Goal: Check status: Check status

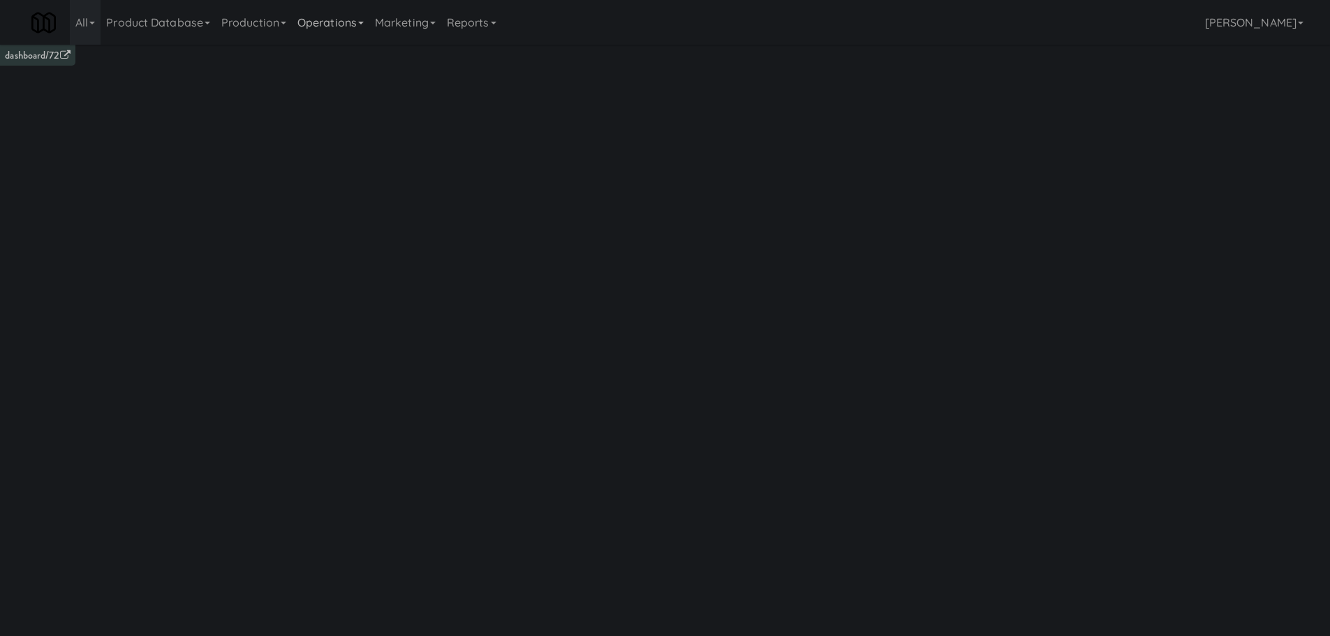
click at [300, 20] on link "Operations" at bounding box center [331, 22] width 78 height 45
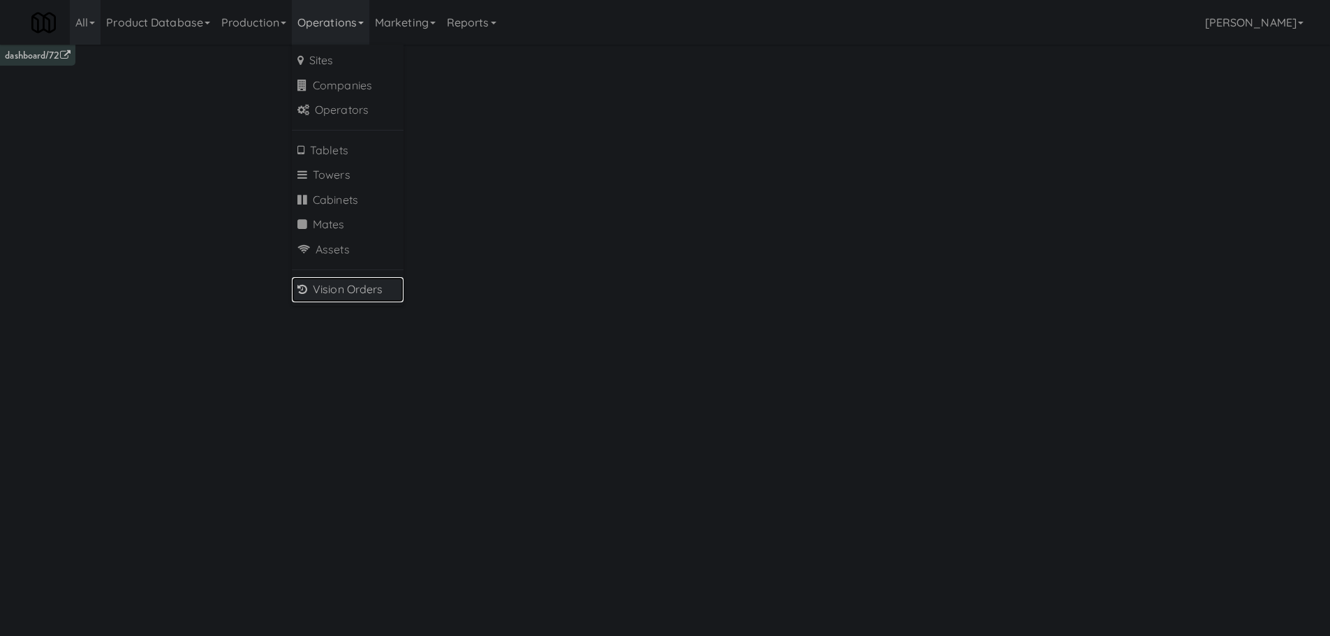
click at [344, 279] on link "Vision Orders" at bounding box center [348, 289] width 112 height 25
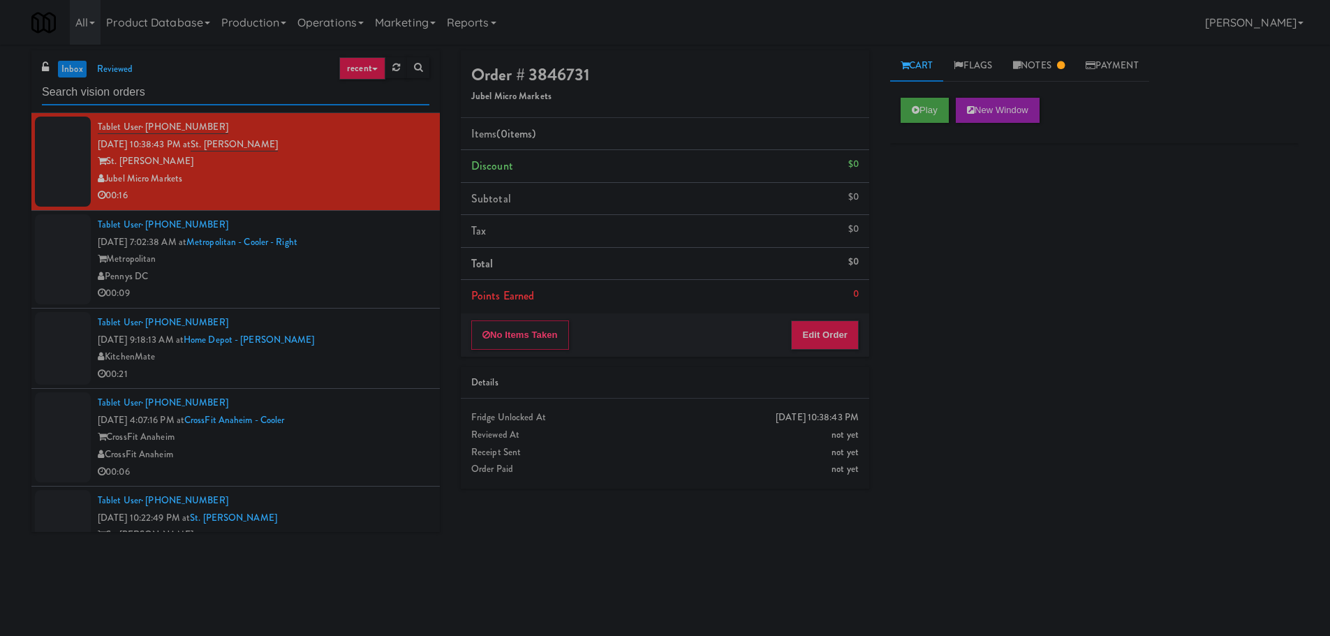
click at [283, 88] on input "text" at bounding box center [236, 93] width 388 height 26
click at [82, 64] on ul "inbox reviewed" at bounding box center [96, 69] width 85 height 17
click at [82, 64] on link "inbox" at bounding box center [72, 69] width 29 height 17
click at [293, 89] on input "text" at bounding box center [236, 93] width 388 height 26
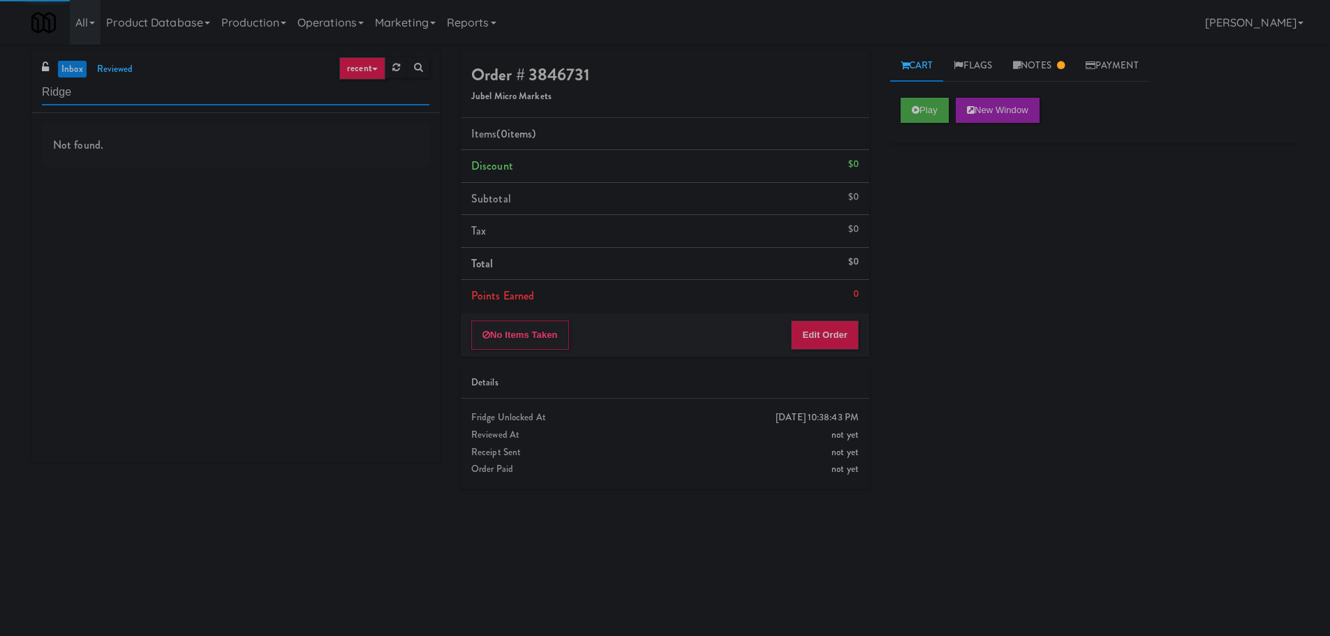
click at [0, 95] on div "inbox reviewed recent all unclear take inventory issue suspicious failed recent…" at bounding box center [665, 330] width 1330 height 561
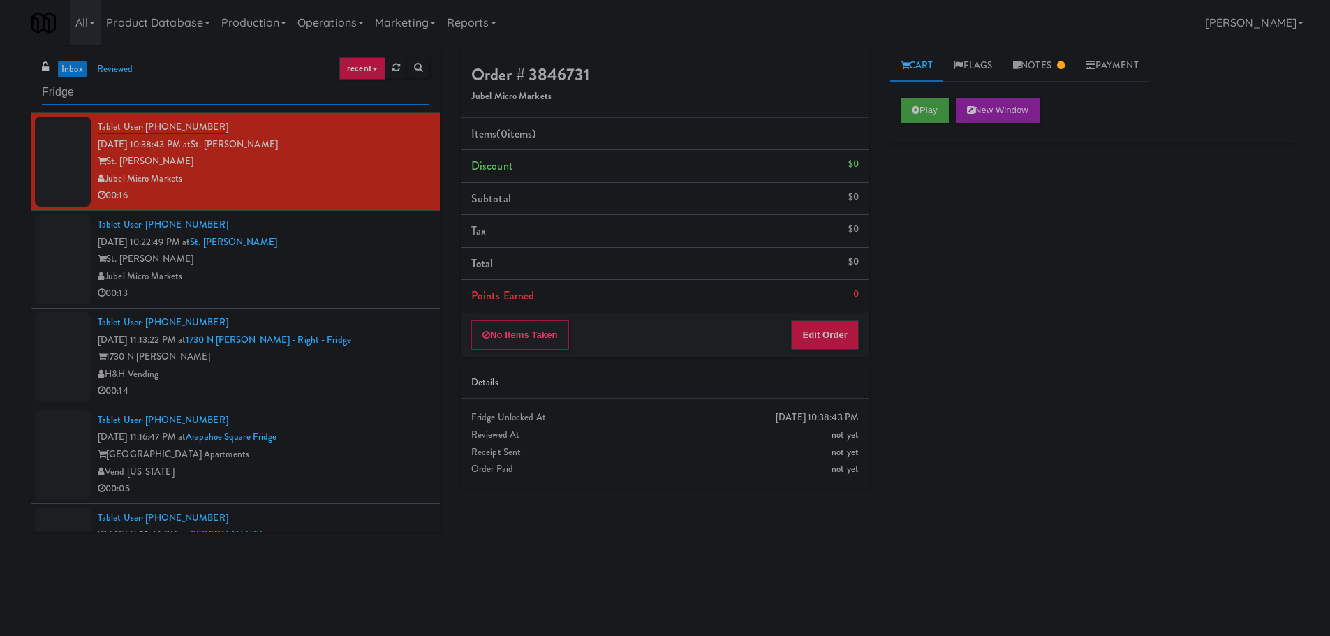
type input "Fridge"
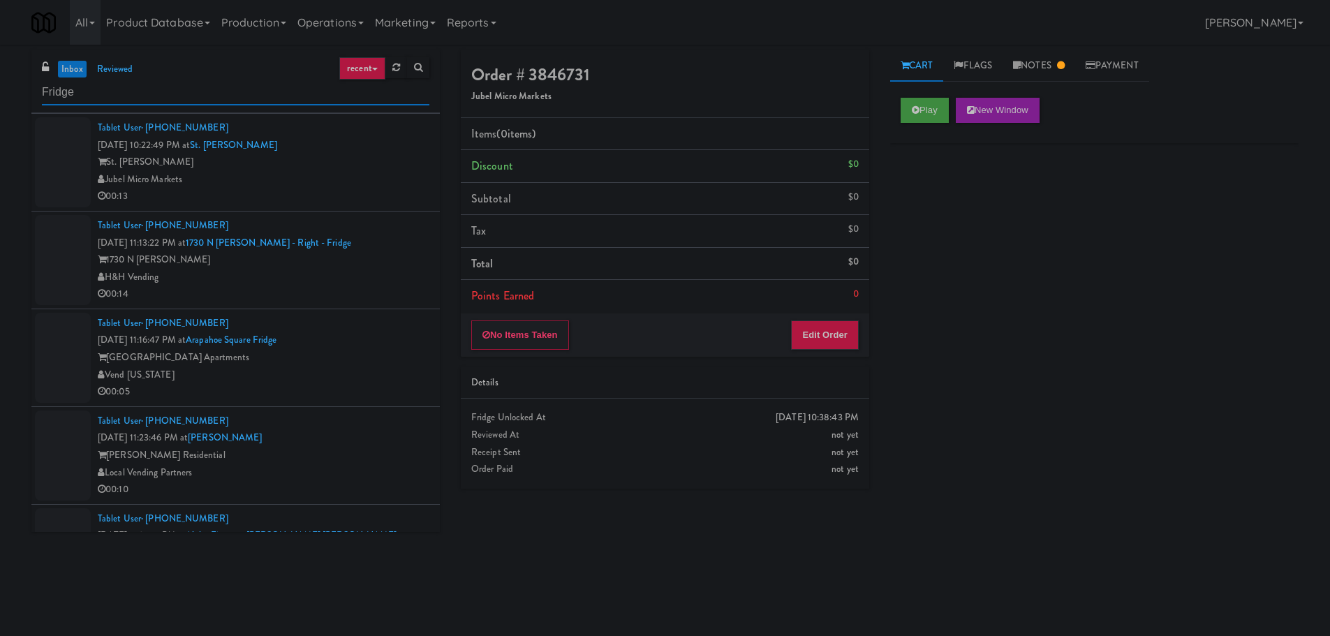
scroll to position [140, 0]
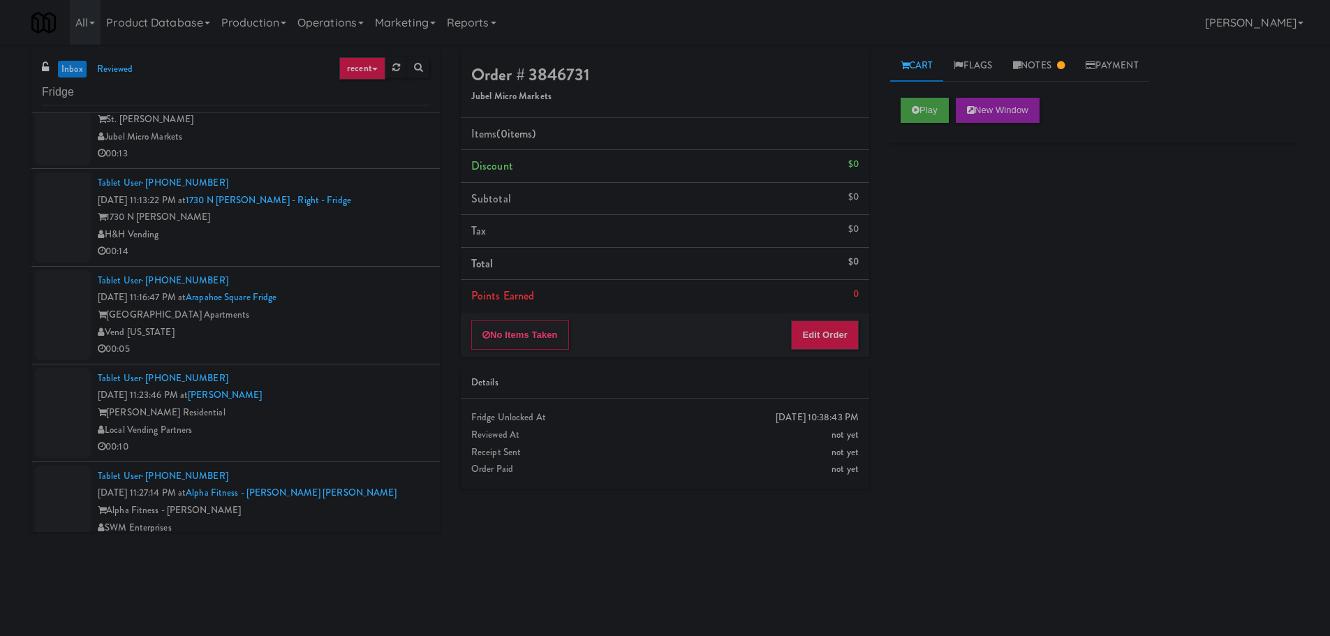
click at [391, 216] on div "1730 N Clark" at bounding box center [264, 217] width 332 height 17
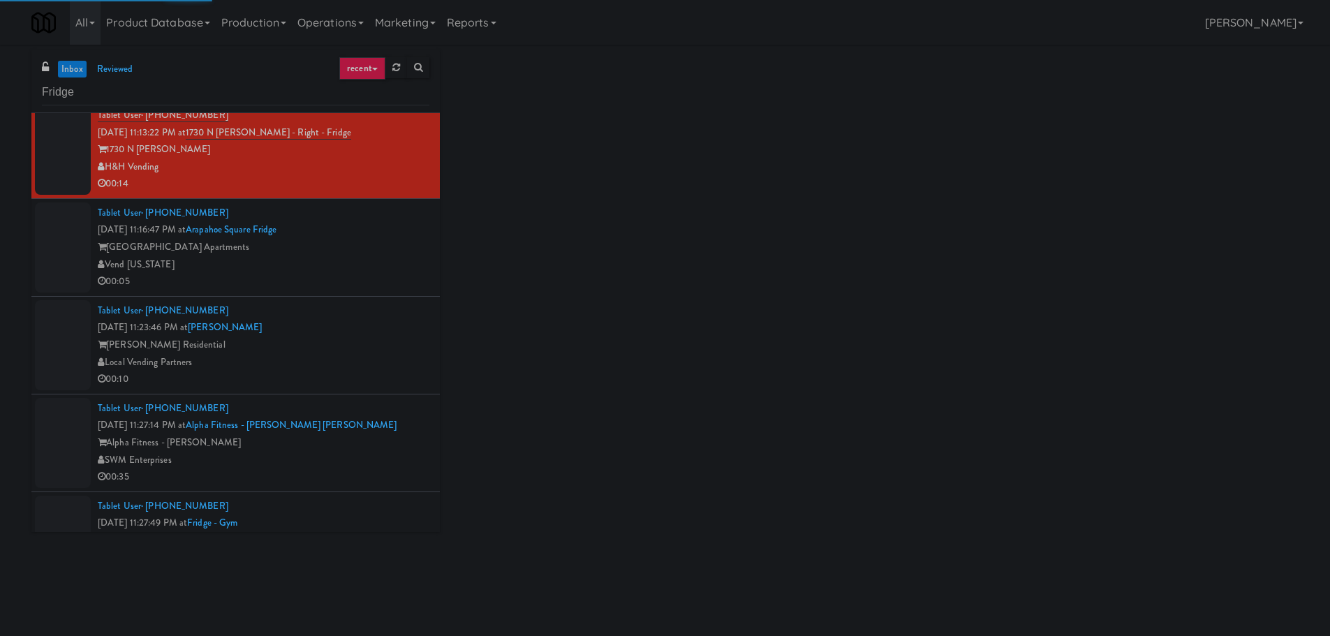
scroll to position [209, 0]
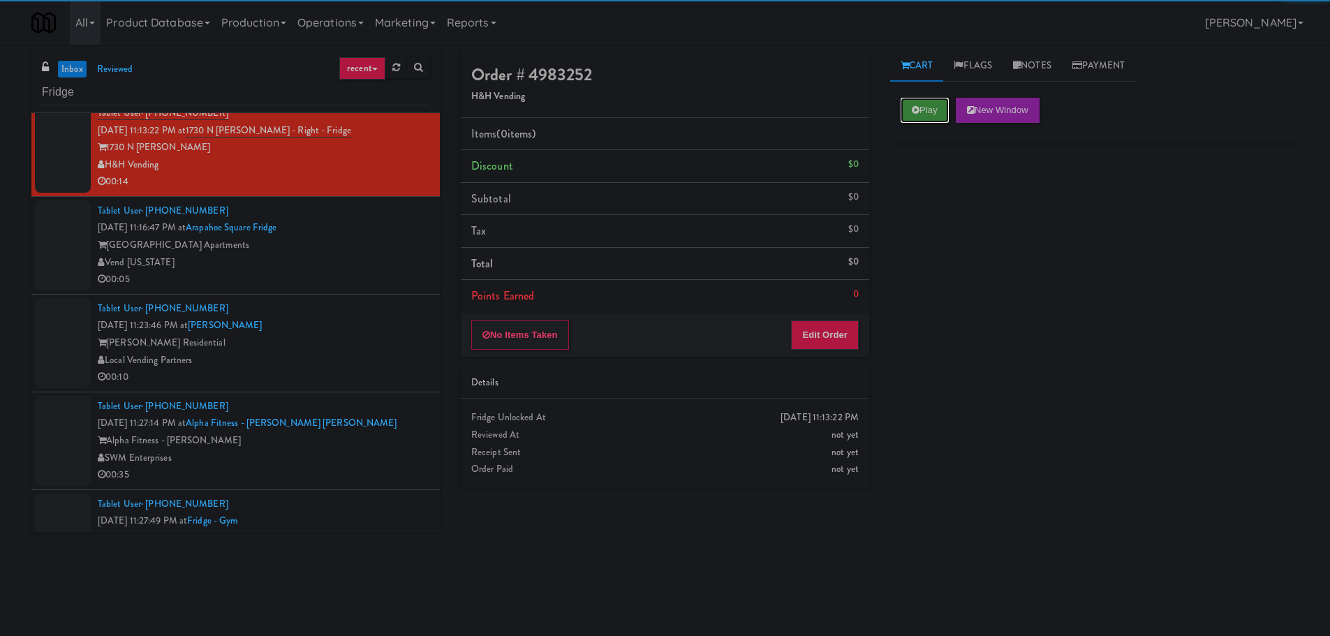
click at [917, 106] on icon at bounding box center [916, 109] width 8 height 9
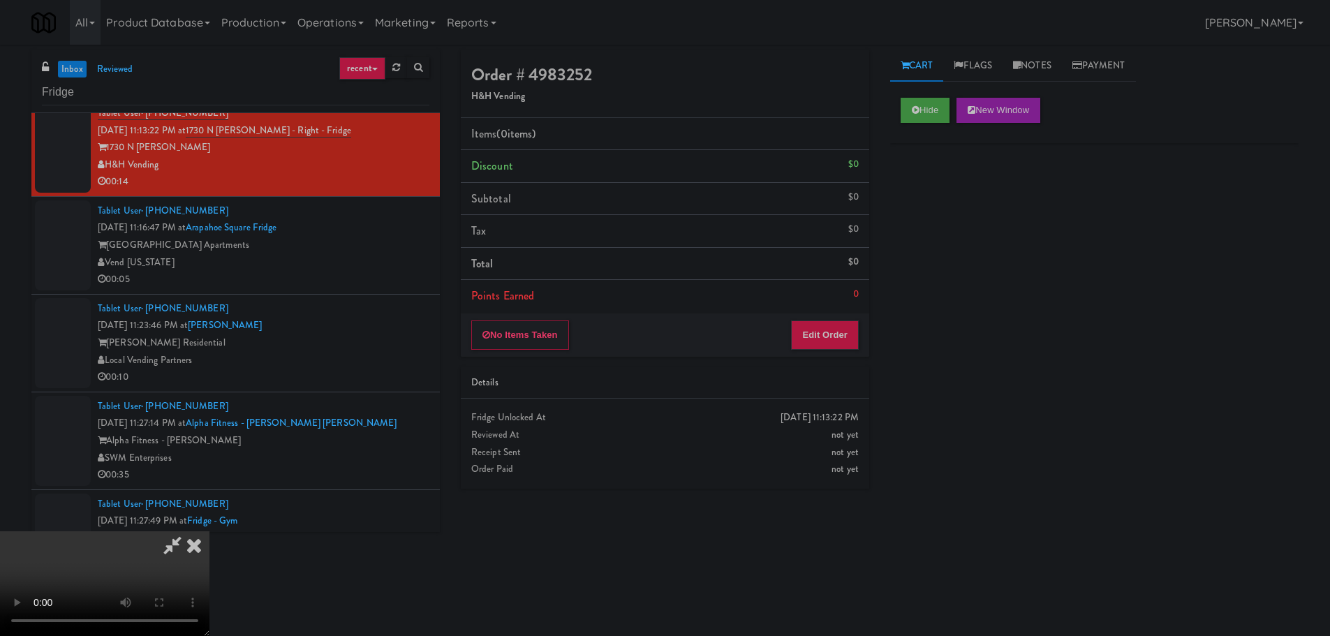
click at [843, 318] on div "No Items Taken Edit Order" at bounding box center [665, 335] width 408 height 43
click at [841, 326] on button "Edit Order" at bounding box center [825, 334] width 68 height 29
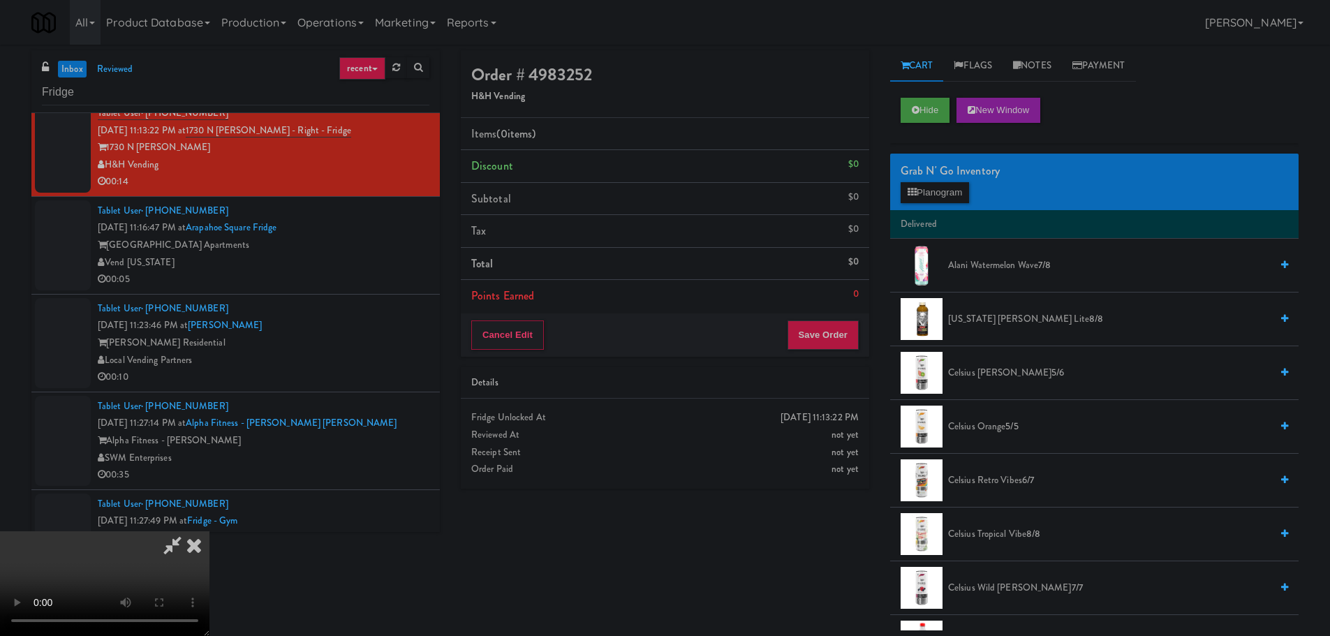
scroll to position [240, 0]
click at [209, 531] on video at bounding box center [104, 583] width 209 height 105
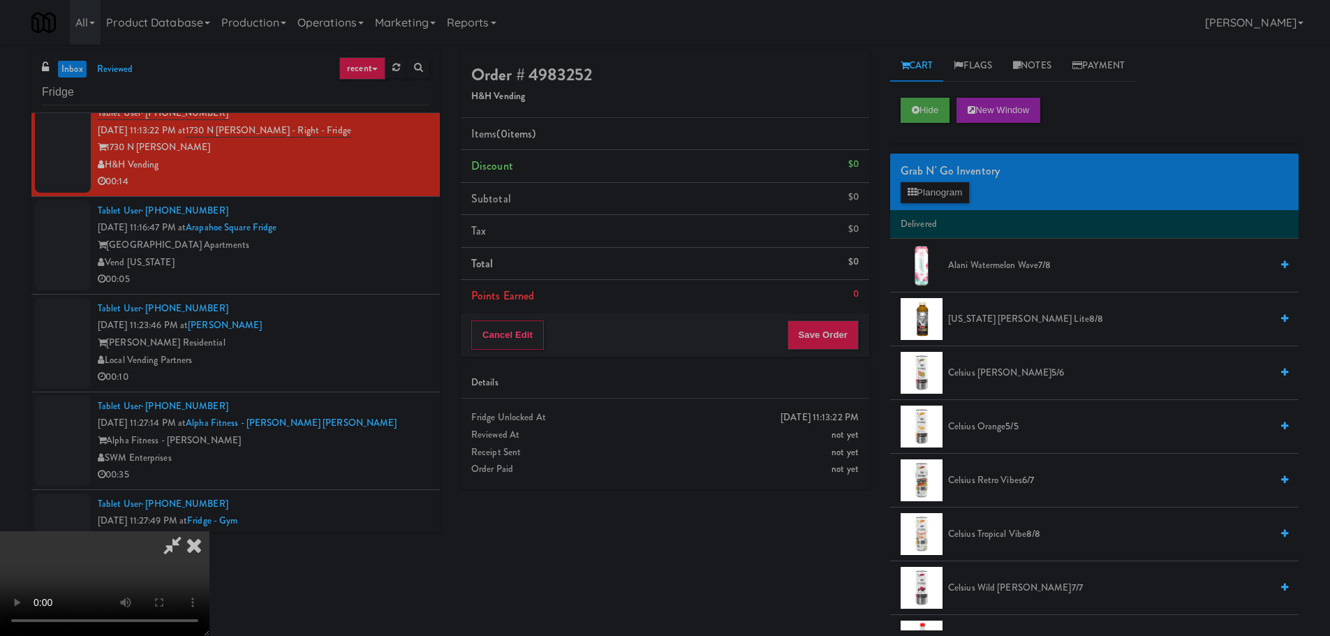
scroll to position [240, 0]
click at [209, 531] on video at bounding box center [104, 583] width 209 height 105
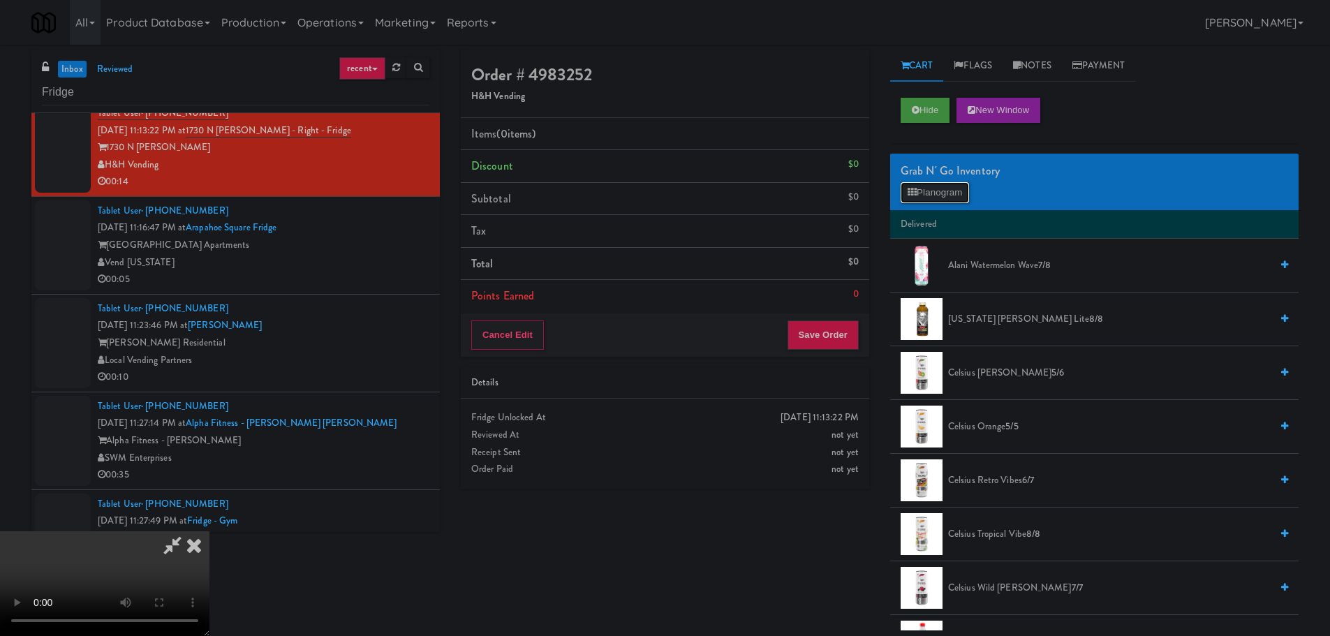
click at [950, 190] on button "Planogram" at bounding box center [935, 192] width 68 height 21
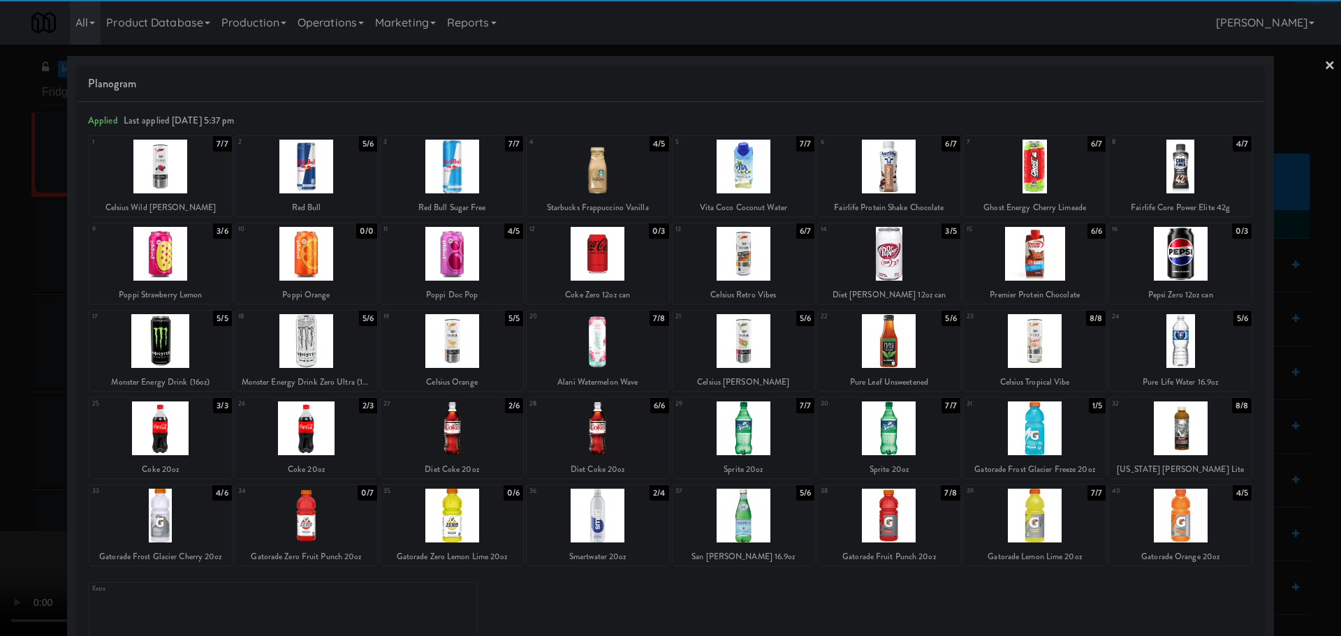
click at [599, 510] on div at bounding box center [597, 516] width 142 height 54
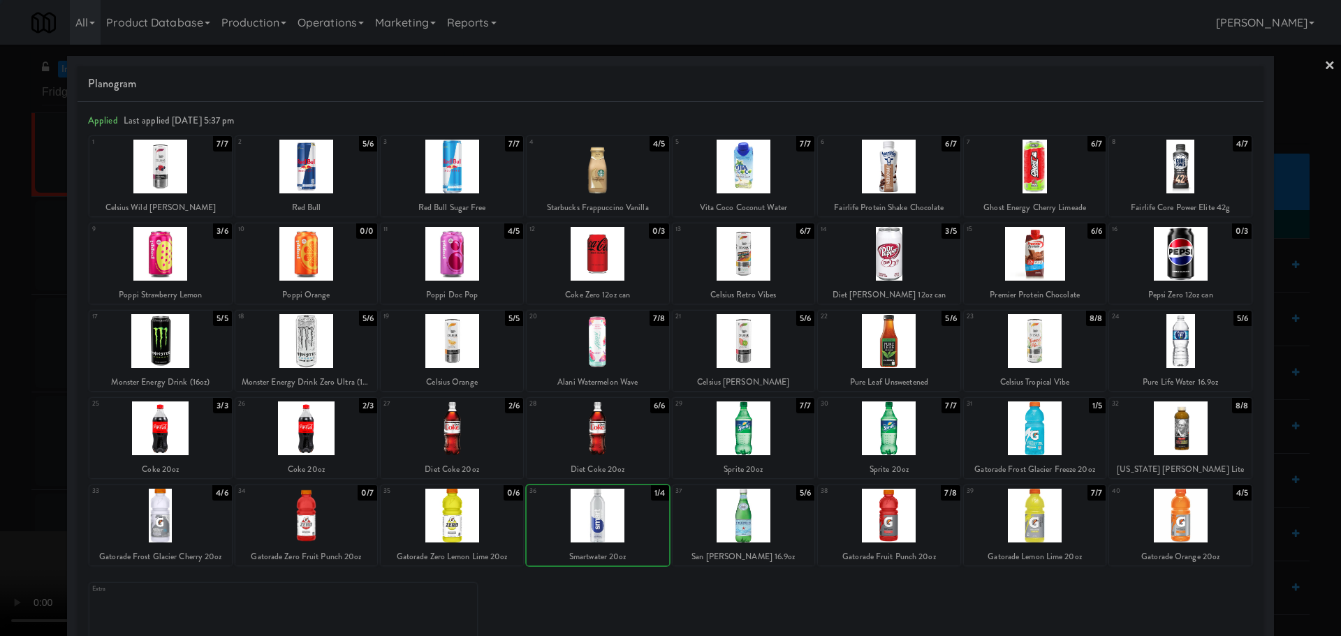
drag, startPoint x: 25, startPoint y: 517, endPoint x: 395, endPoint y: 341, distance: 409.8
click at [29, 517] on div at bounding box center [670, 318] width 1341 height 636
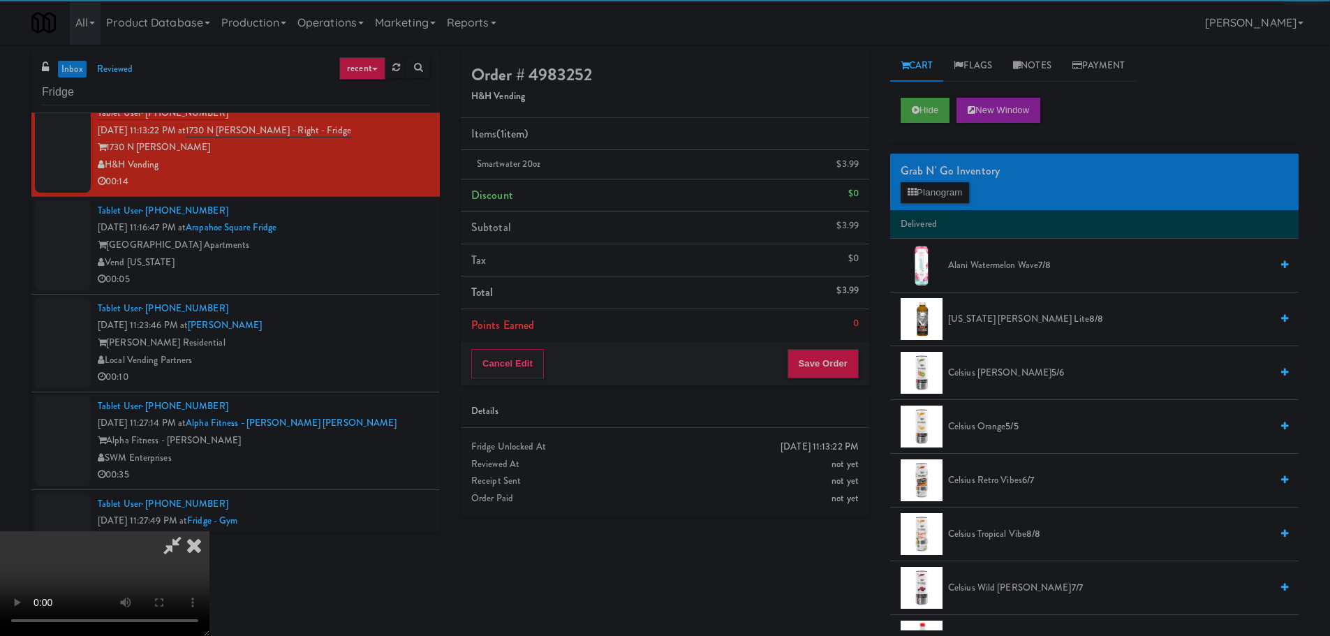
drag, startPoint x: 456, startPoint y: 327, endPoint x: 465, endPoint y: 325, distance: 9.2
click at [209, 531] on video at bounding box center [104, 583] width 209 height 105
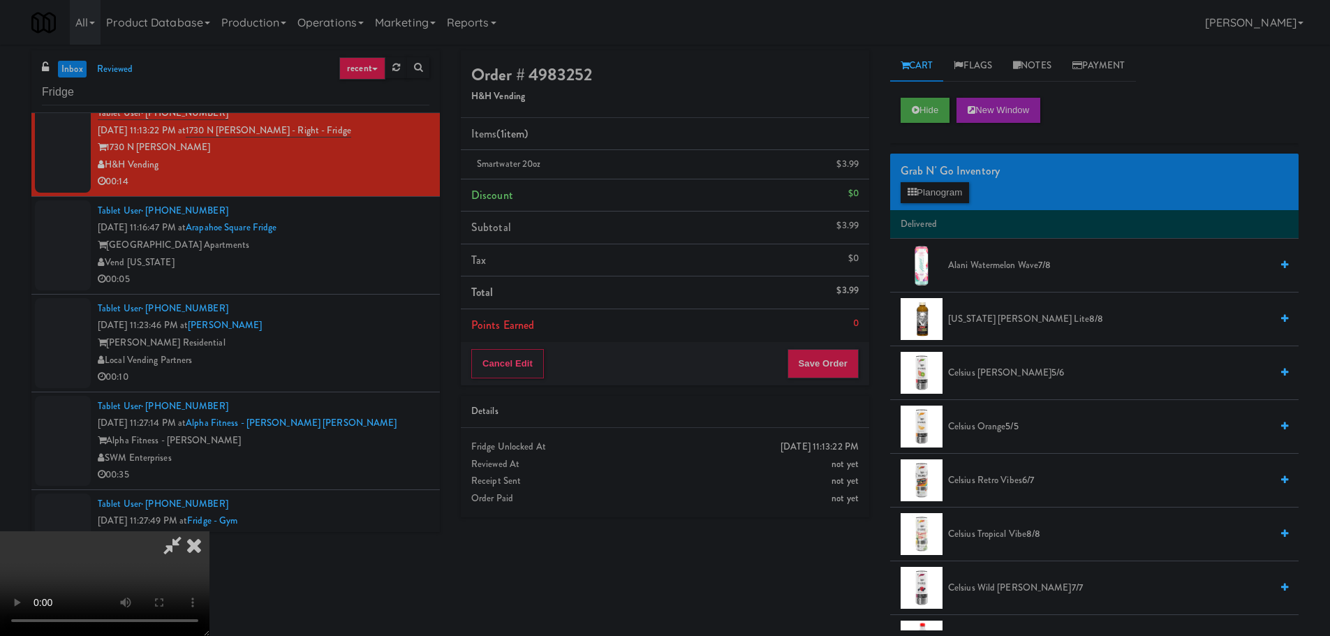
scroll to position [240, 0]
click at [832, 350] on button "Save Order" at bounding box center [823, 363] width 71 height 29
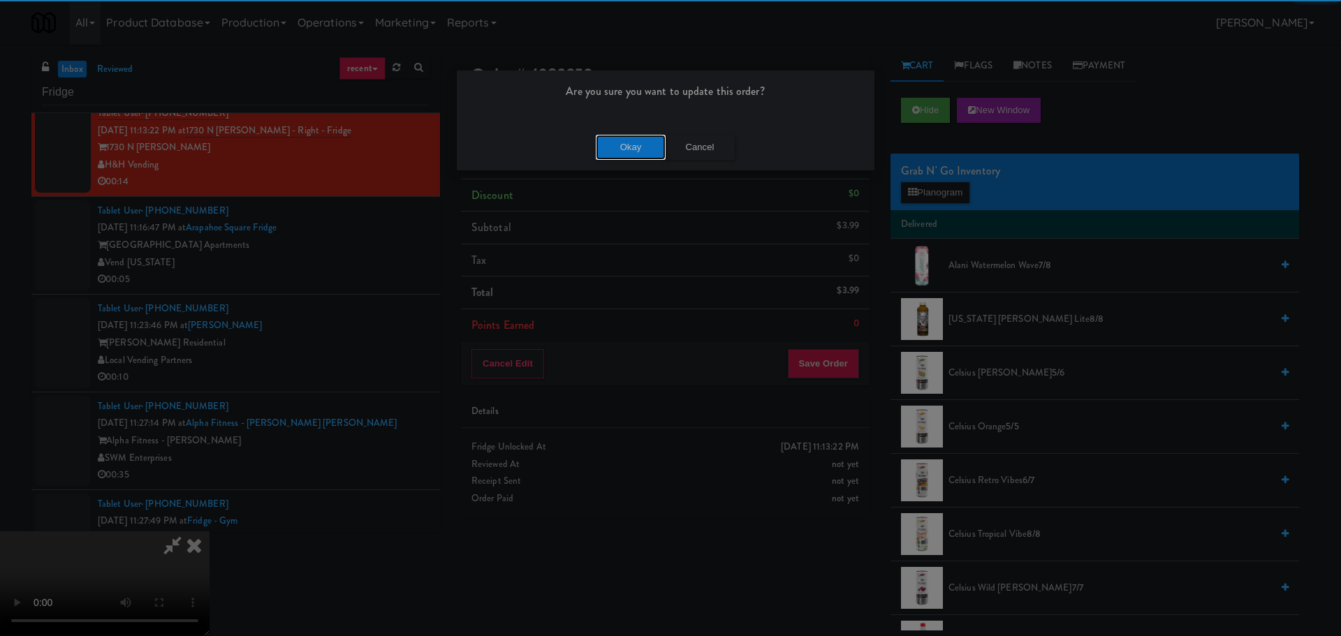
click at [616, 144] on button "Okay" at bounding box center [631, 147] width 70 height 25
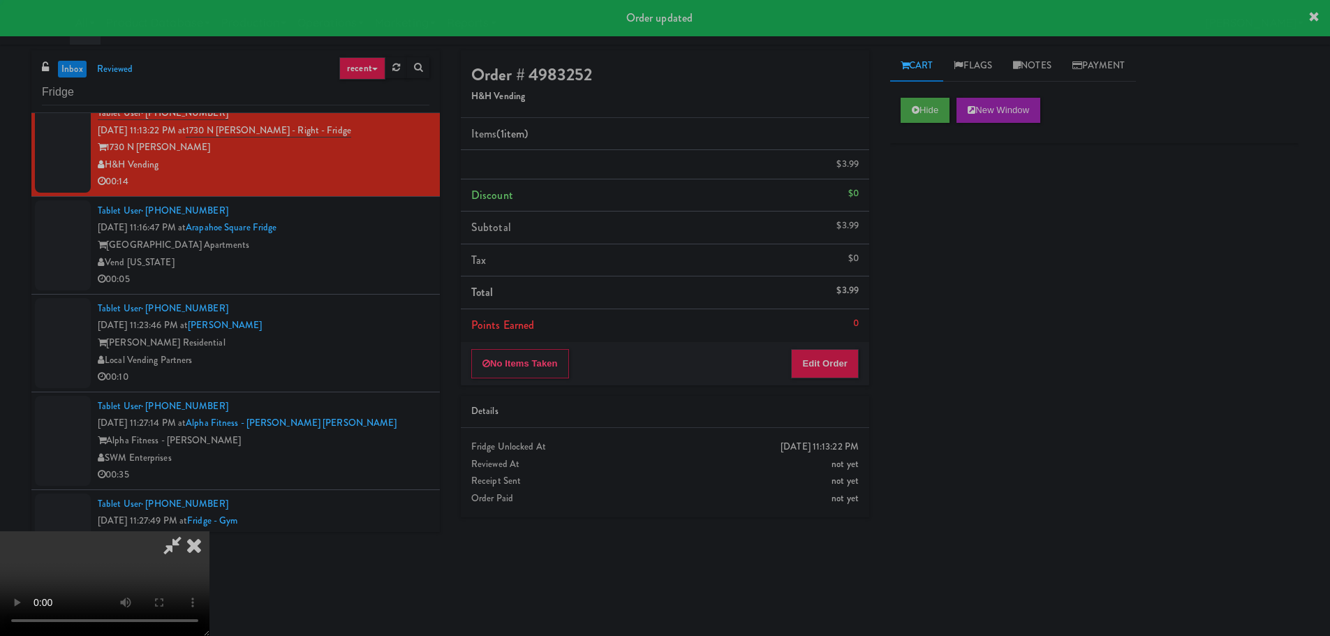
scroll to position [0, 0]
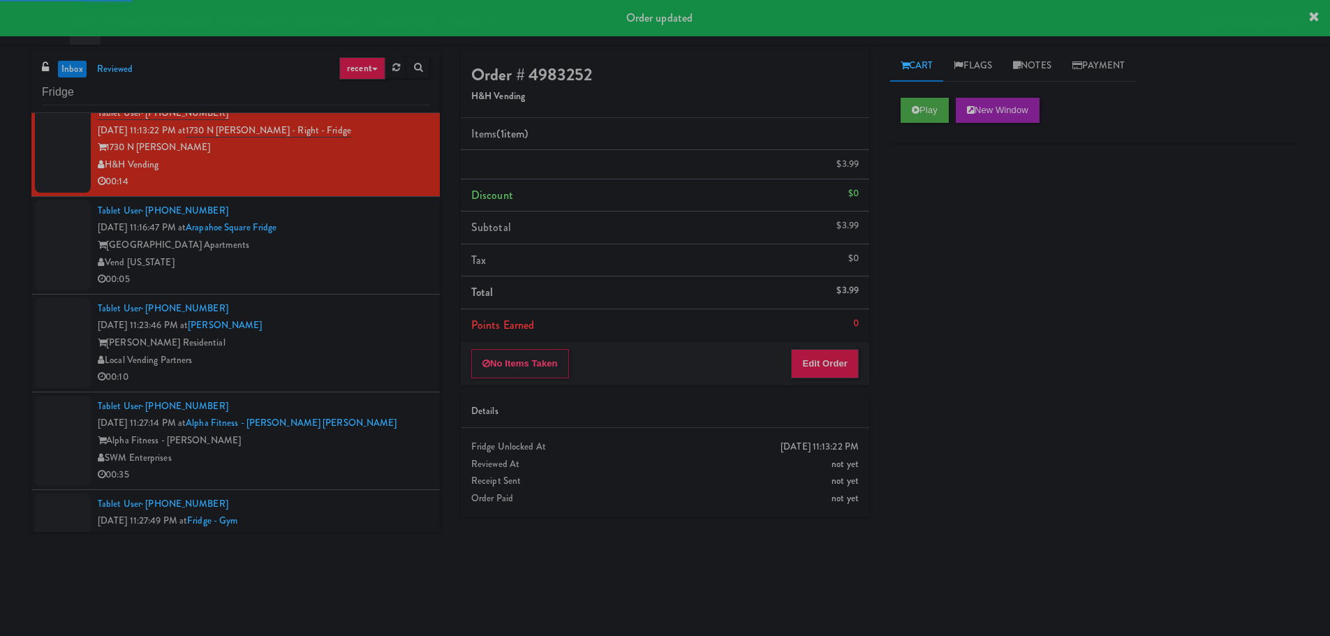
click at [366, 256] on div "Vend [US_STATE]" at bounding box center [264, 262] width 332 height 17
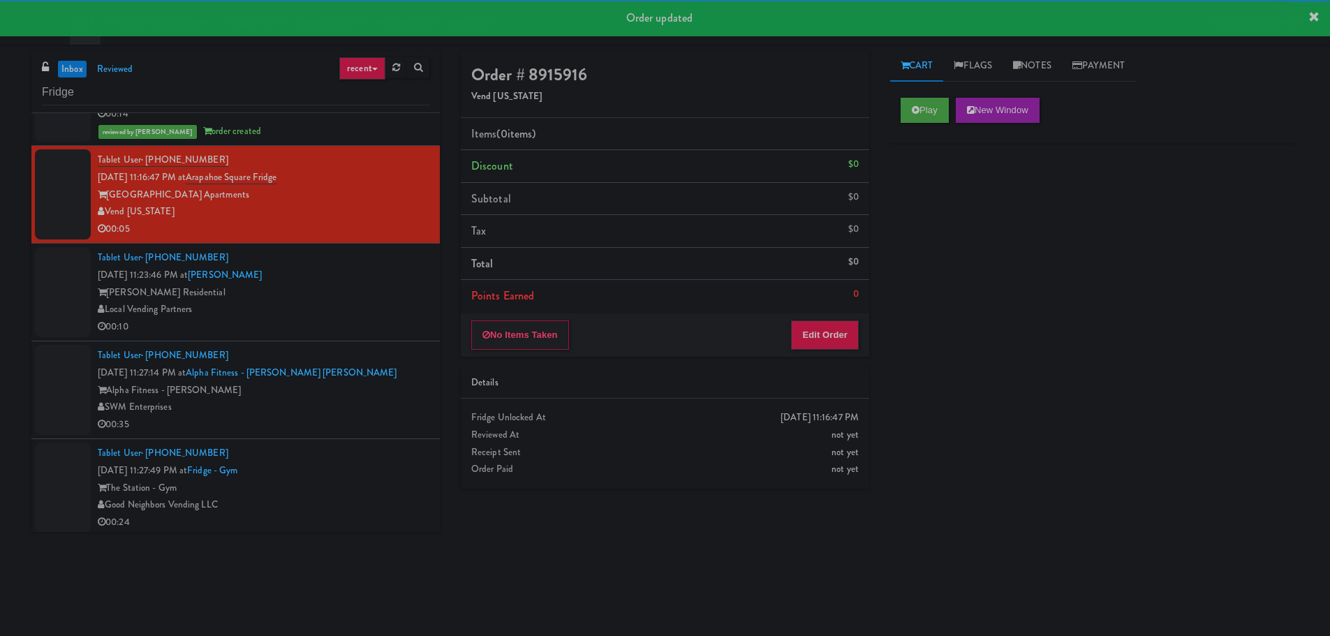
scroll to position [279, 0]
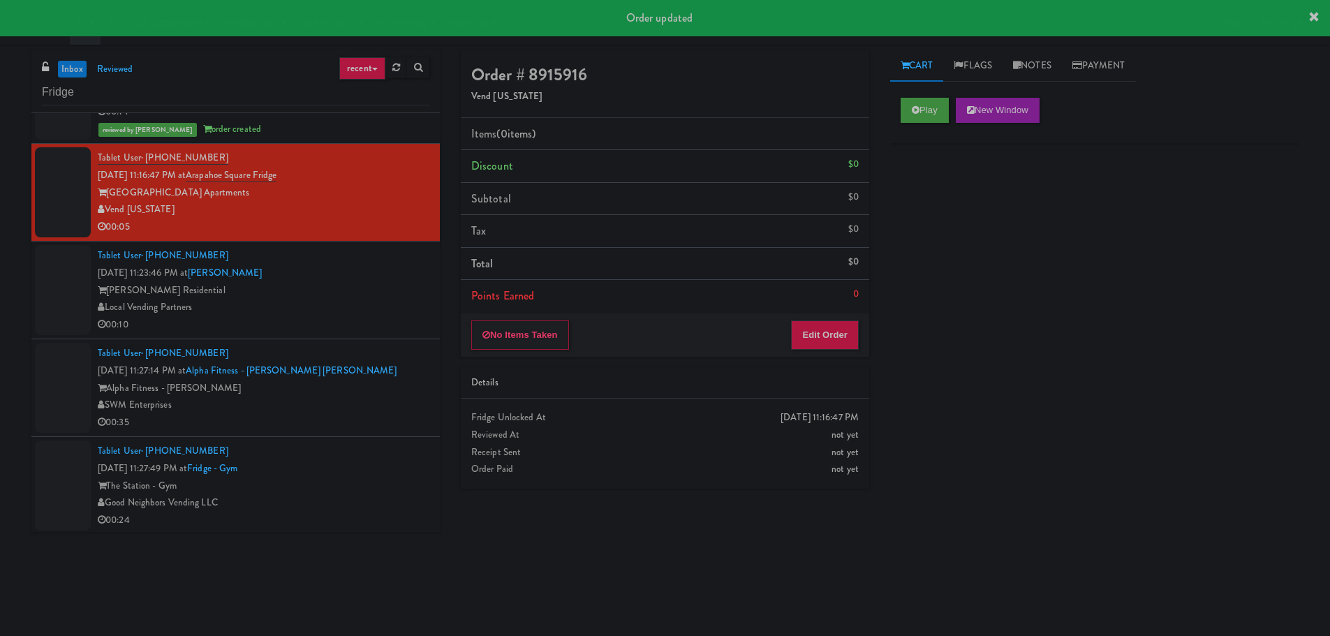
click at [910, 127] on div "Play New Window" at bounding box center [1094, 115] width 408 height 56
drag, startPoint x: 915, startPoint y: 113, endPoint x: 880, endPoint y: 273, distance: 163.8
click at [915, 112] on icon at bounding box center [916, 109] width 8 height 9
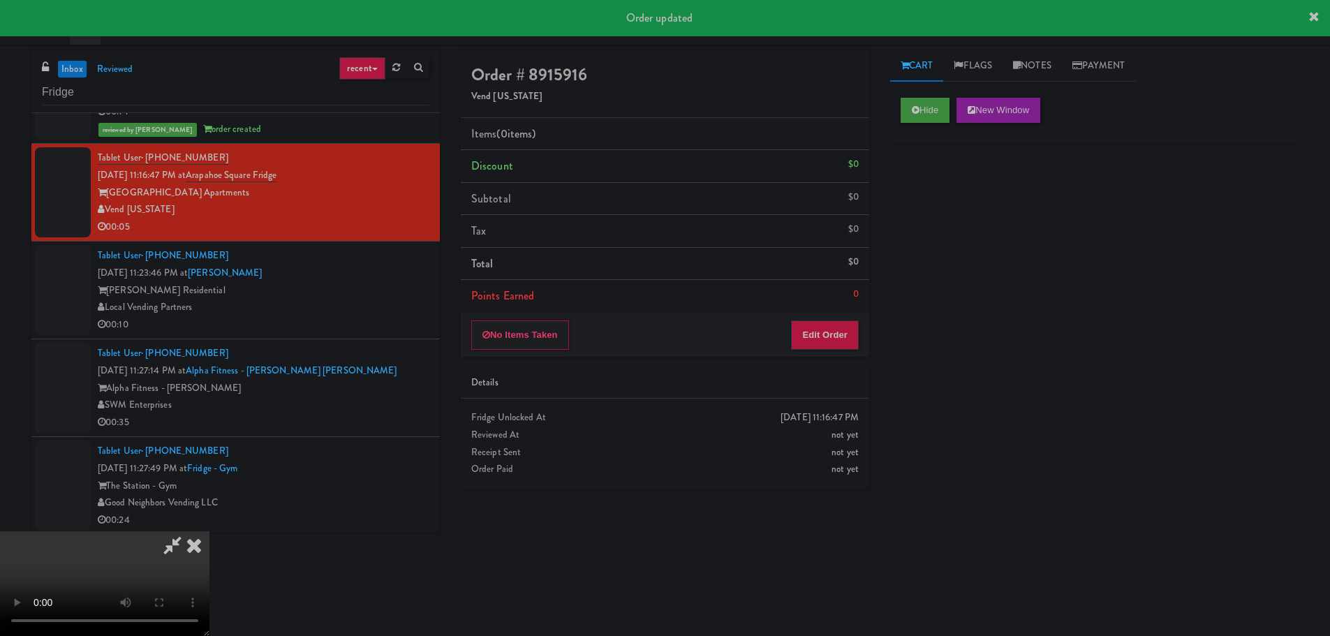
click at [867, 320] on div "No Items Taken Edit Order" at bounding box center [665, 335] width 408 height 43
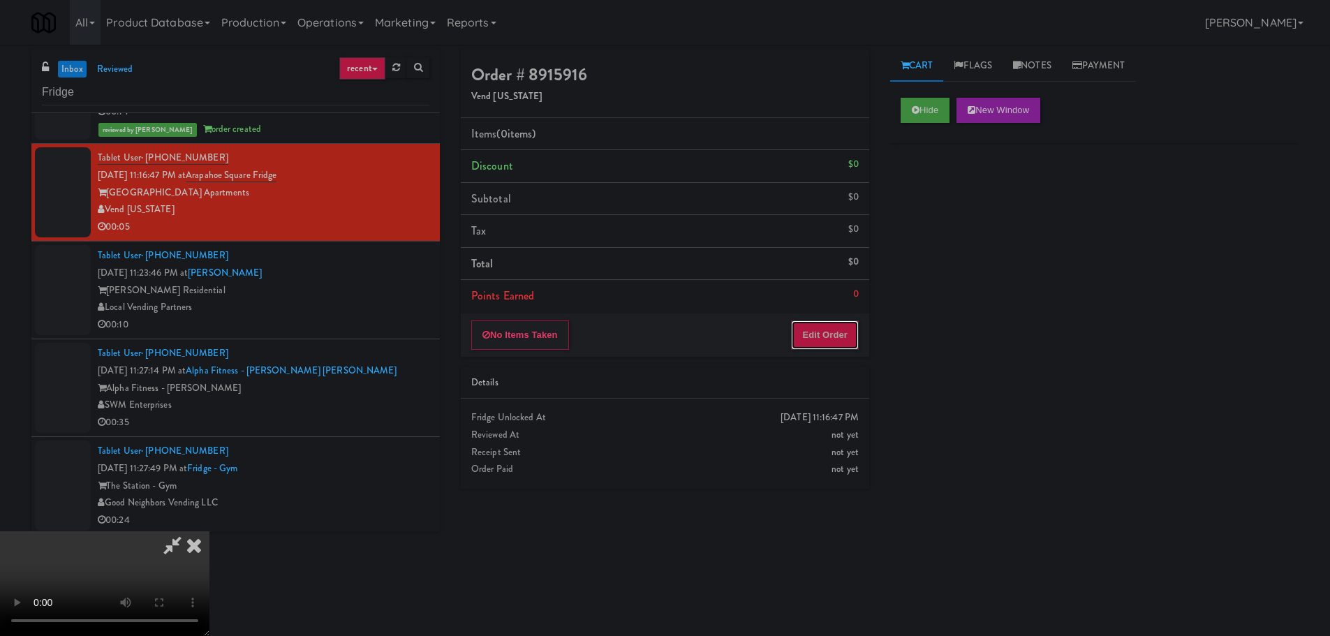
click at [846, 329] on button "Edit Order" at bounding box center [825, 334] width 68 height 29
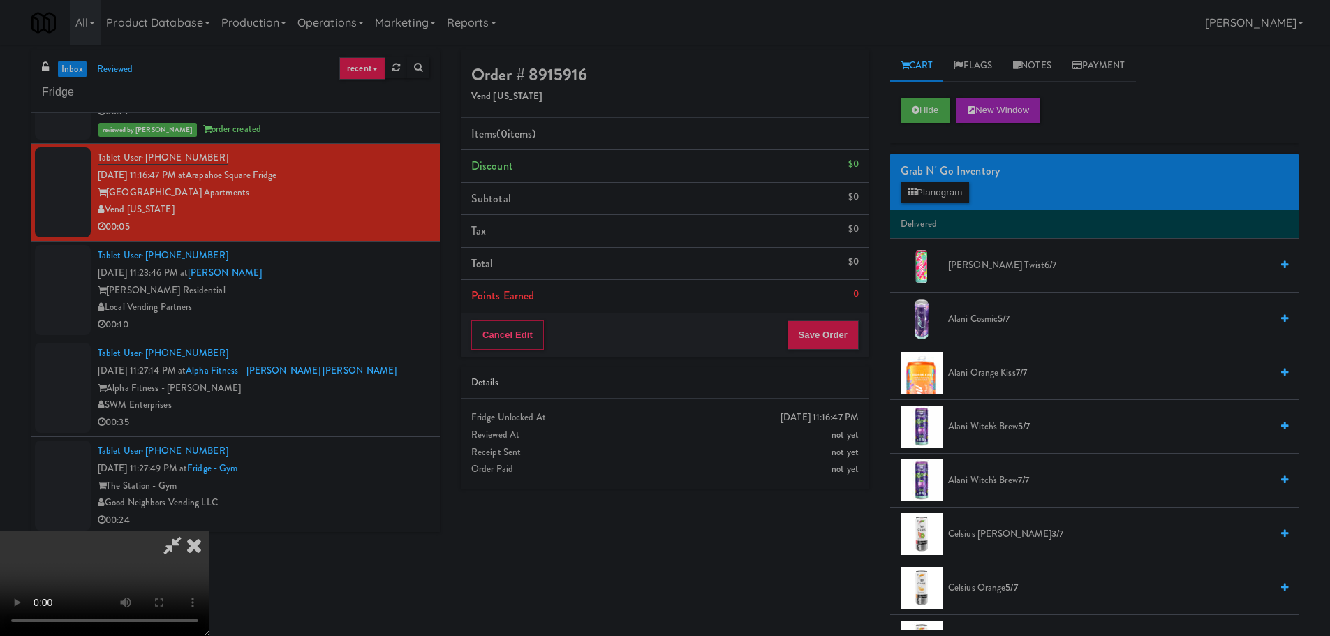
scroll to position [0, 0]
click at [209, 531] on video at bounding box center [104, 583] width 209 height 105
click at [948, 191] on button "Planogram" at bounding box center [935, 192] width 68 height 21
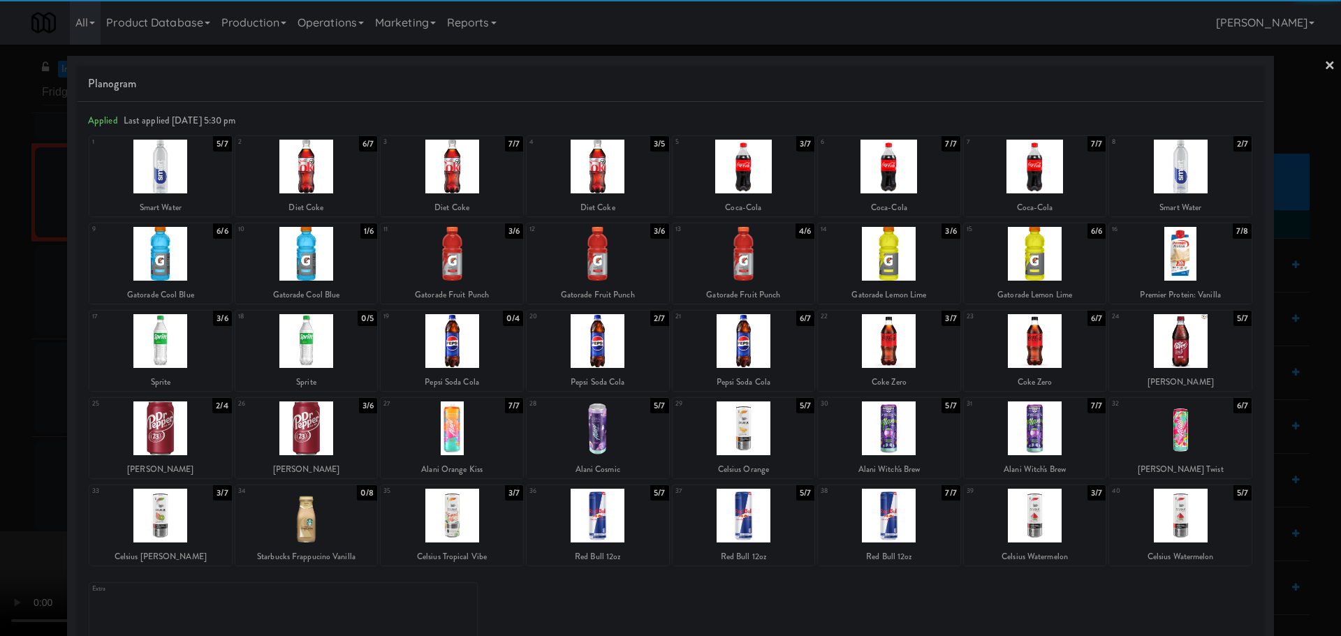
drag, startPoint x: 889, startPoint y: 345, endPoint x: 862, endPoint y: 350, distance: 27.7
click at [890, 345] on div at bounding box center [889, 341] width 142 height 54
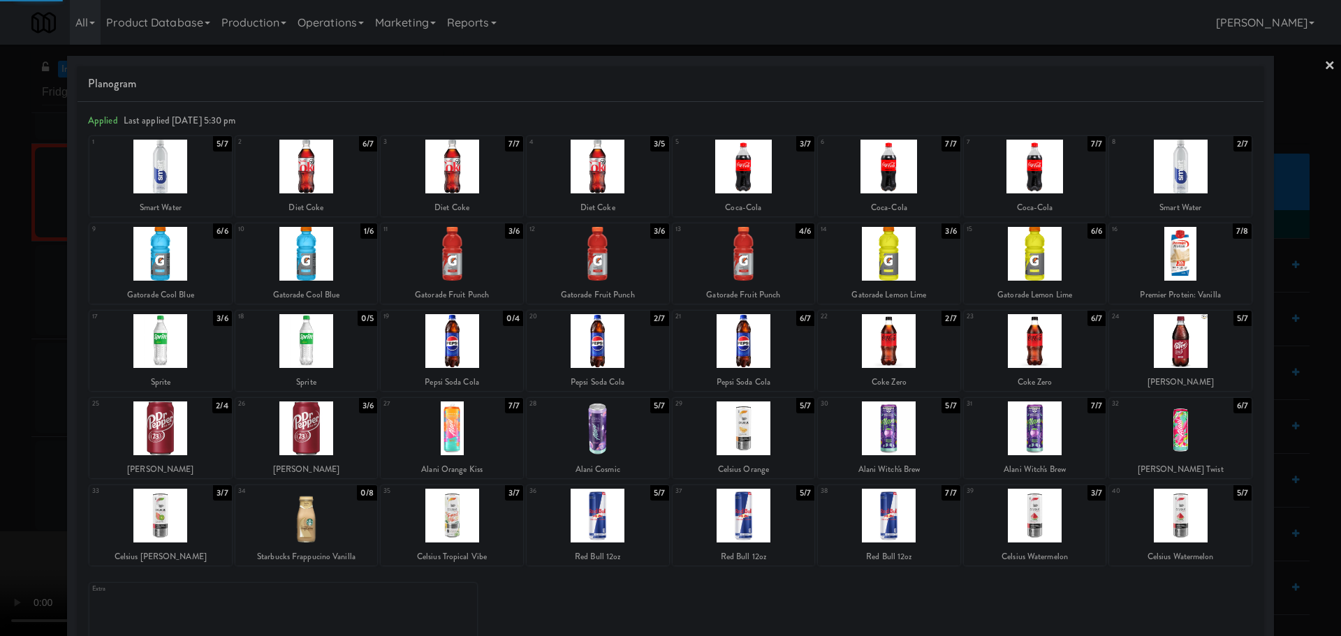
drag, startPoint x: 0, startPoint y: 417, endPoint x: 436, endPoint y: 264, distance: 462.4
click at [3, 417] on div at bounding box center [670, 318] width 1341 height 636
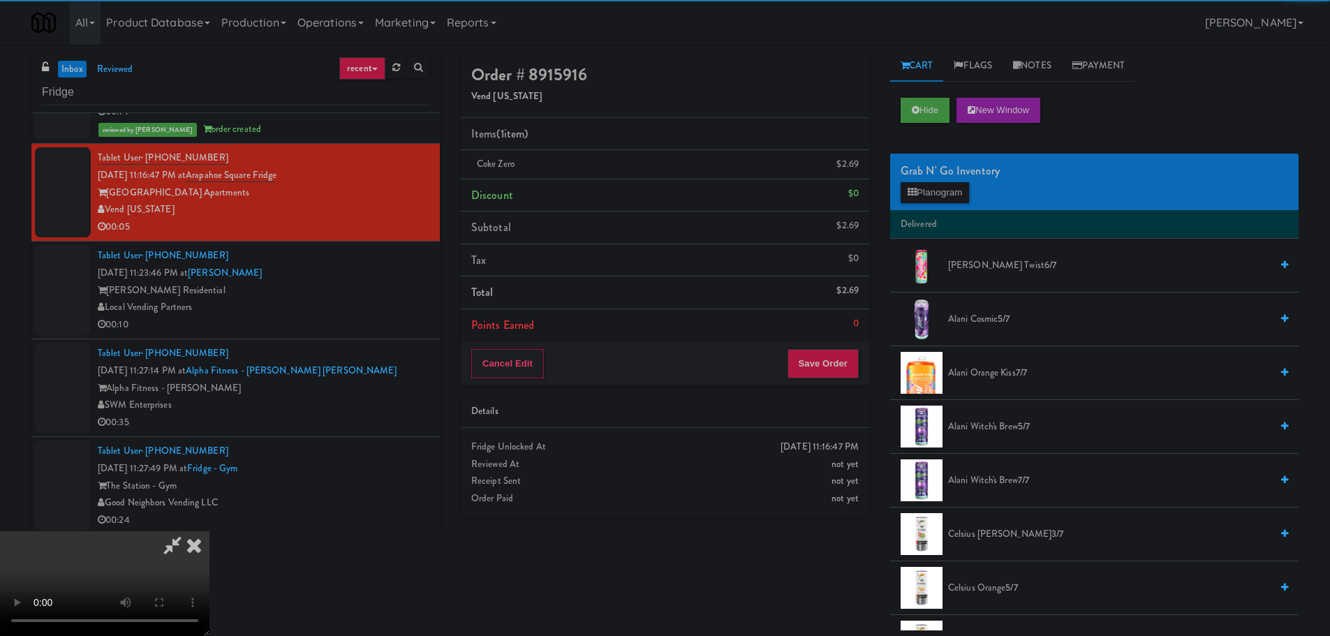
drag, startPoint x: 436, startPoint y: 264, endPoint x: 577, endPoint y: 255, distance: 141.3
click at [209, 531] on video at bounding box center [104, 583] width 209 height 105
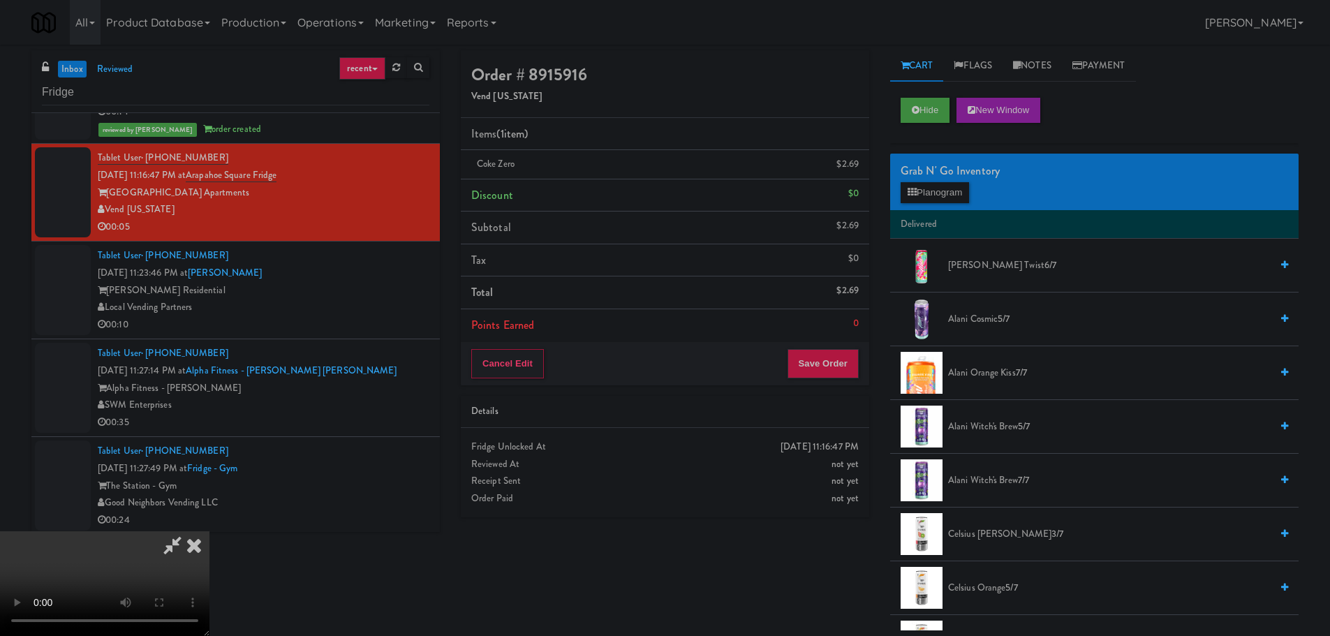
scroll to position [240, 0]
click at [824, 355] on button "Save Order" at bounding box center [823, 363] width 71 height 29
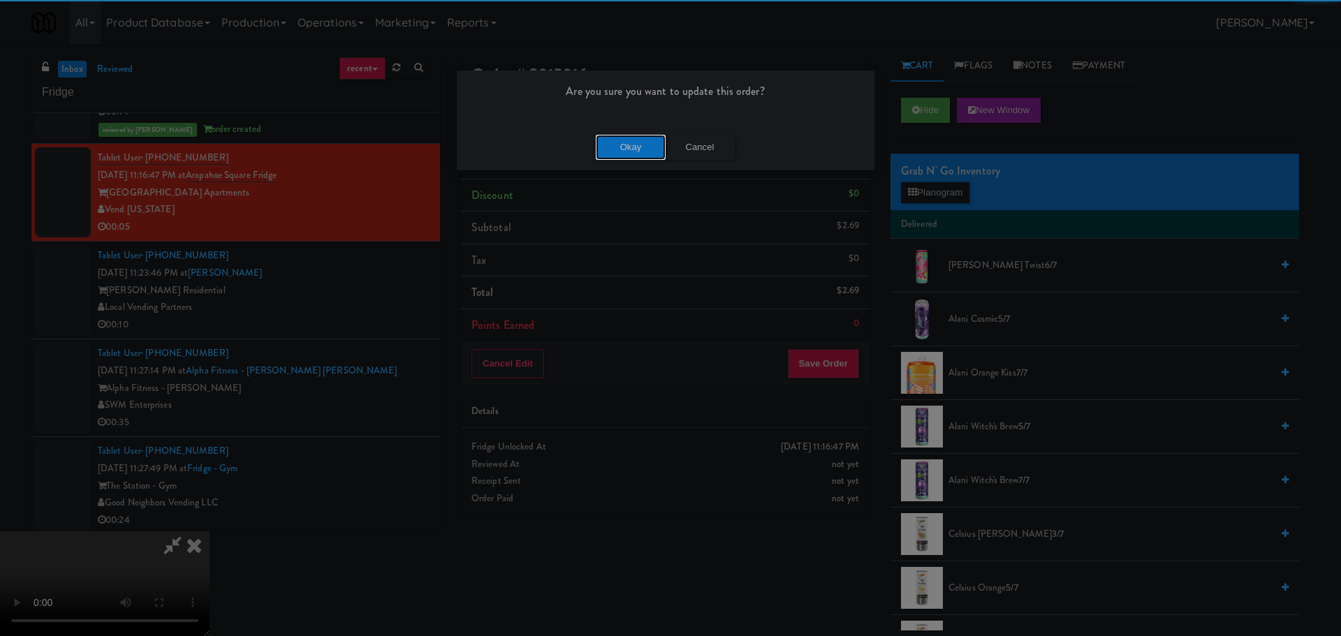
click at [602, 135] on button "Okay" at bounding box center [631, 147] width 70 height 25
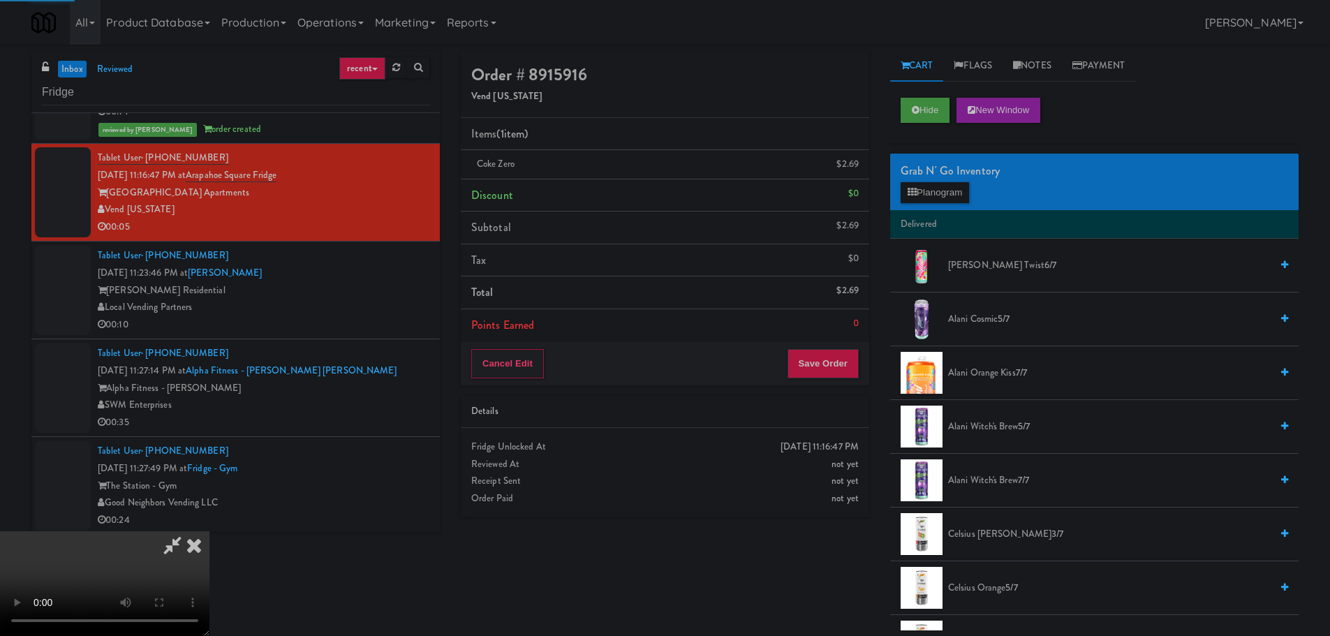
scroll to position [0, 0]
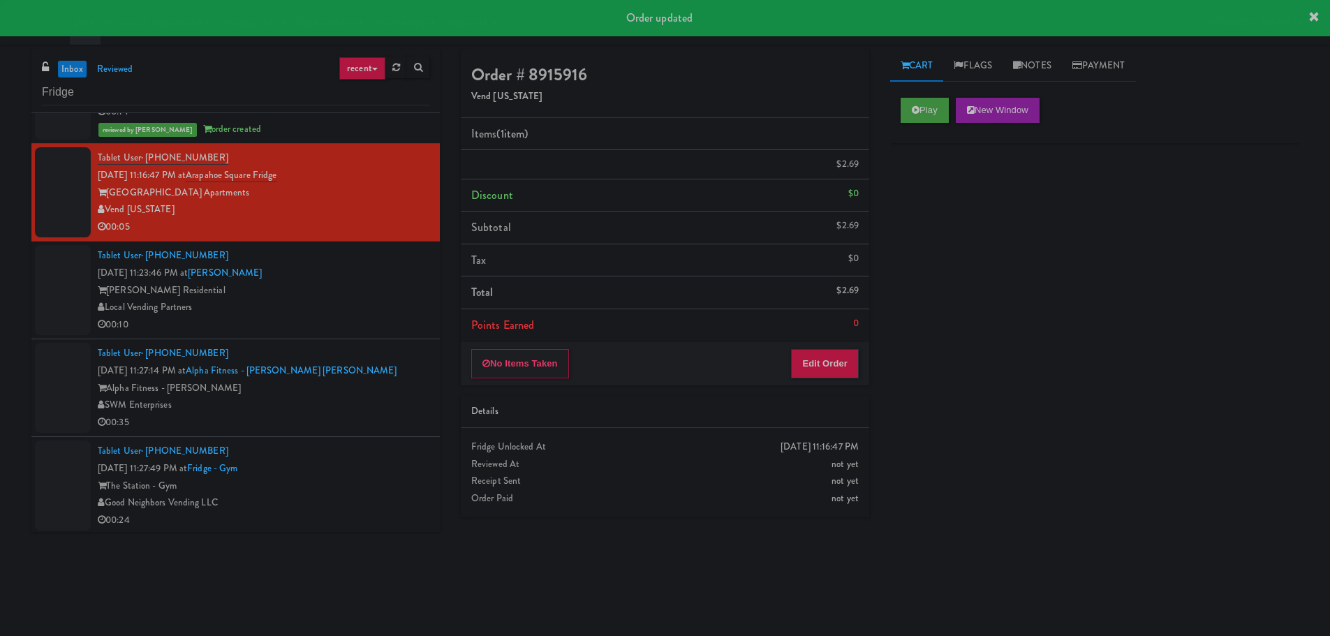
click at [389, 269] on div "Tablet User · (931) 206-6744 Sep 23, 2025 11:23:46 PM at Herbert - Fridge Herbe…" at bounding box center [264, 290] width 332 height 86
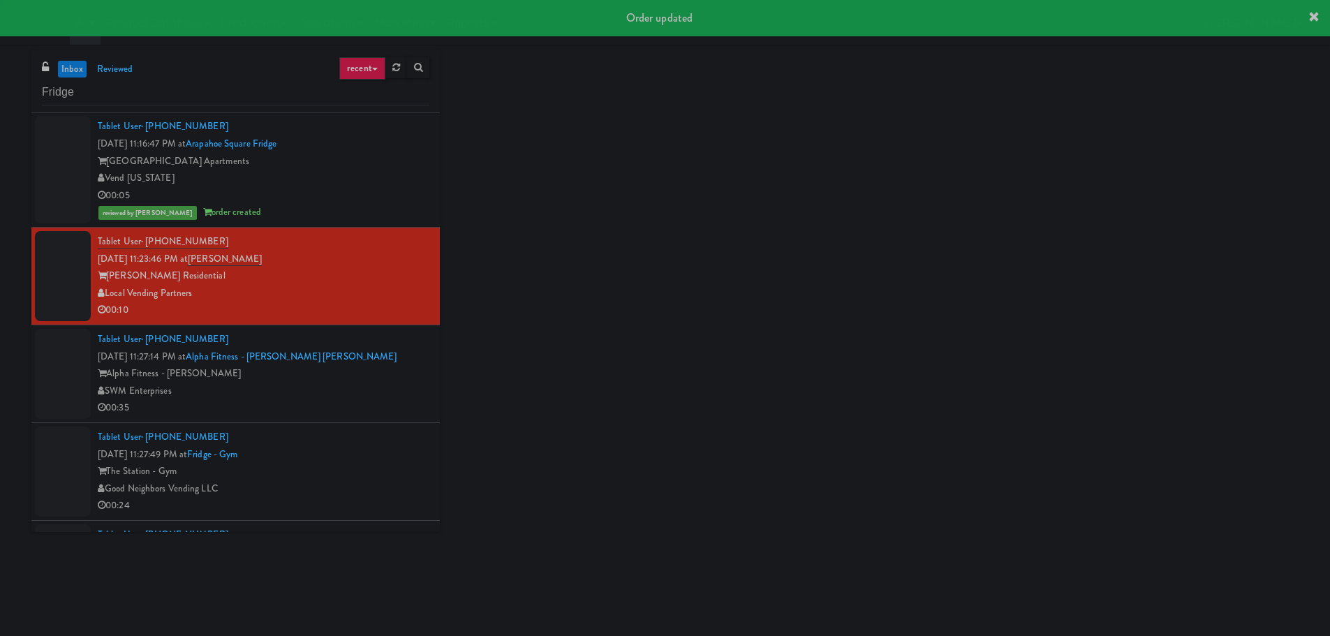
scroll to position [419, 0]
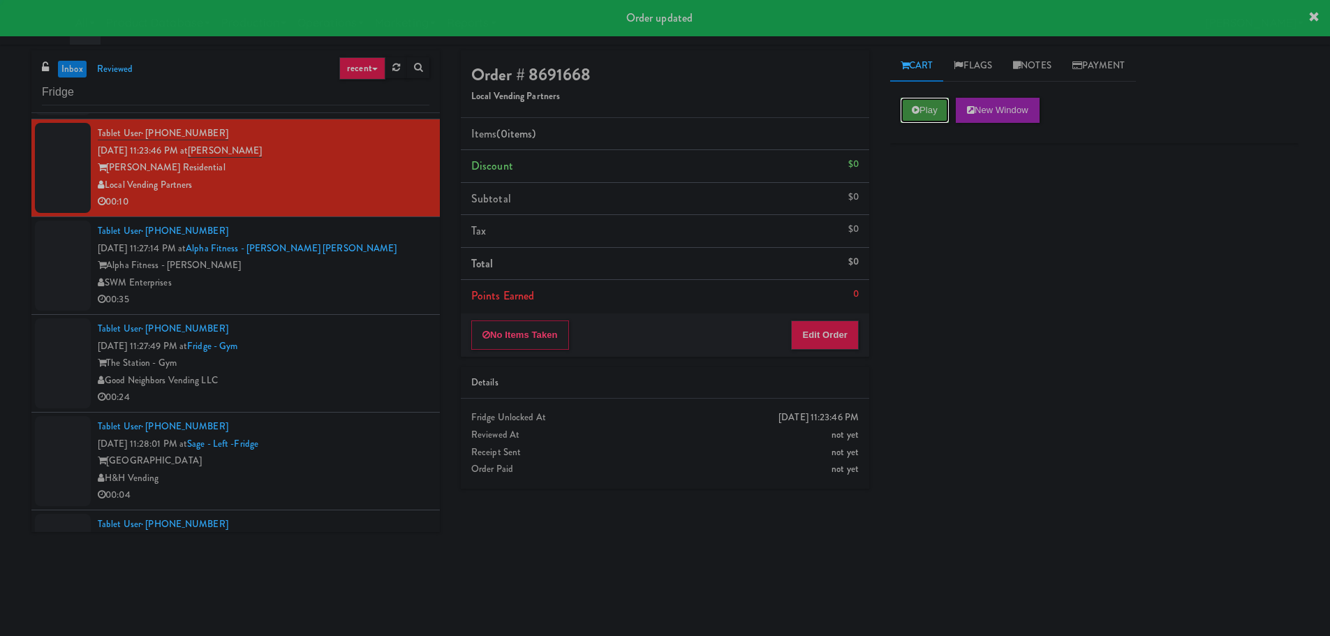
click at [943, 109] on button "Play" at bounding box center [925, 110] width 48 height 25
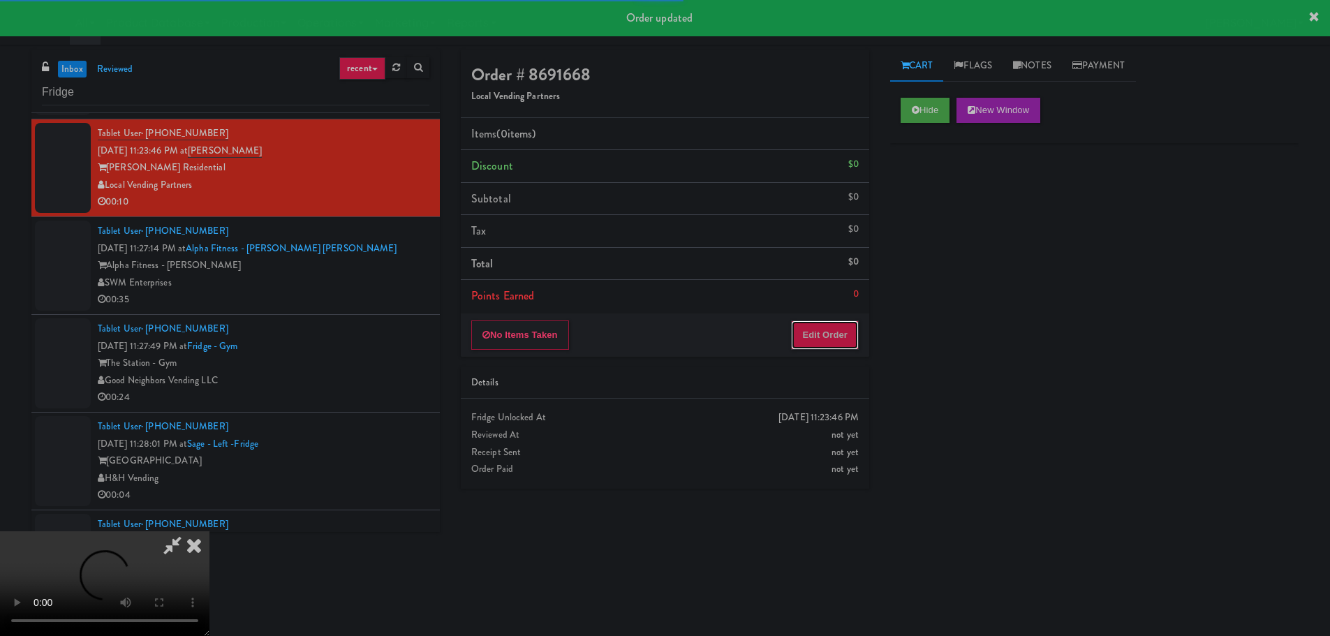
click at [808, 348] on button "Edit Order" at bounding box center [825, 334] width 68 height 29
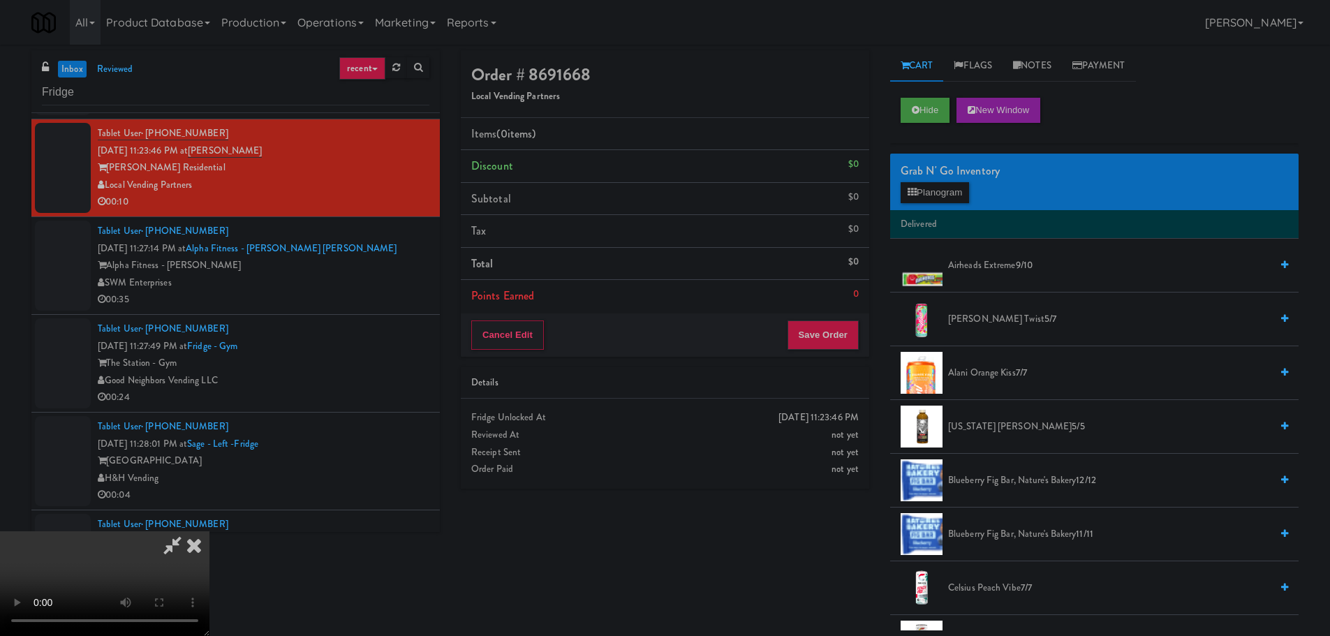
click at [209, 531] on video at bounding box center [104, 583] width 209 height 105
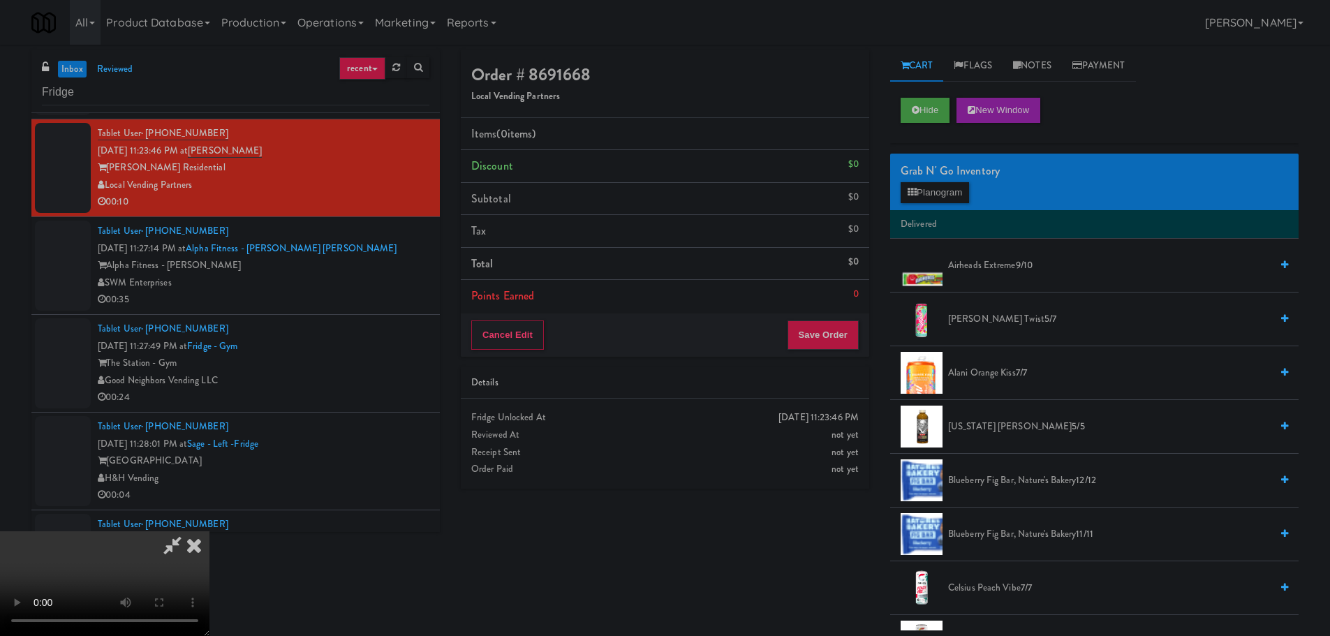
click at [209, 531] on video at bounding box center [104, 583] width 209 height 105
click at [915, 110] on icon at bounding box center [916, 109] width 8 height 9
click at [916, 110] on icon at bounding box center [916, 109] width 8 height 9
click at [209, 531] on video at bounding box center [104, 583] width 209 height 105
